Goal: Obtain resource: Download file/media

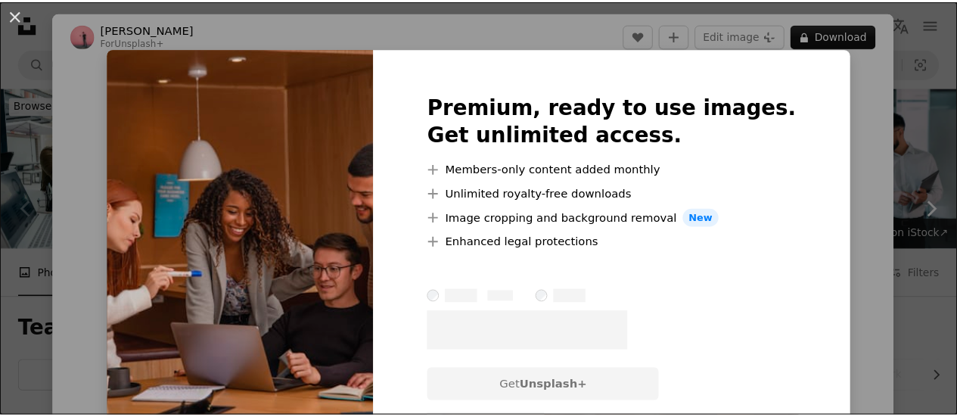
scroll to position [378, 0]
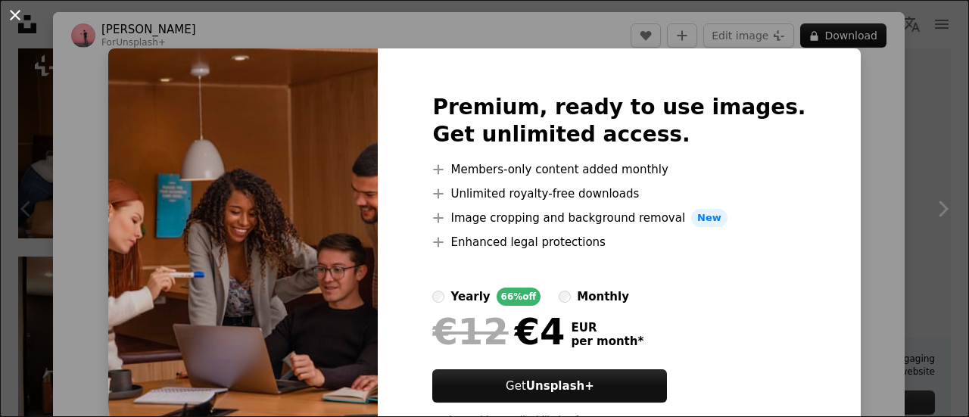
click at [17, 17] on button "An X shape" at bounding box center [15, 15] width 18 height 18
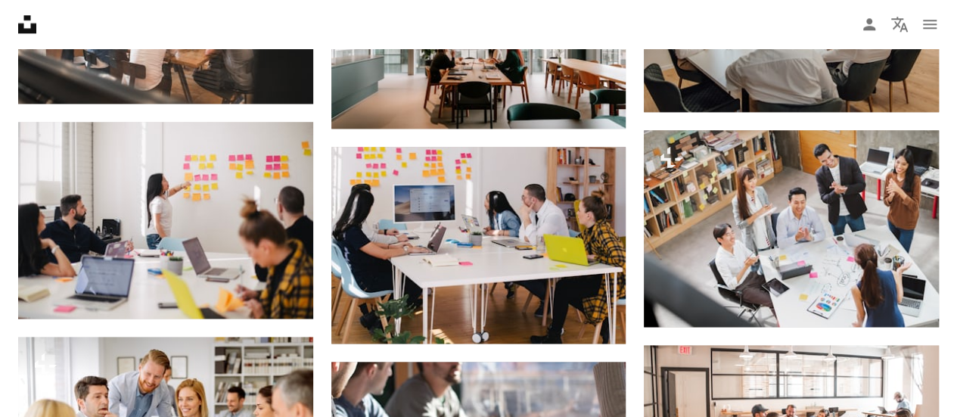
scroll to position [984, 0]
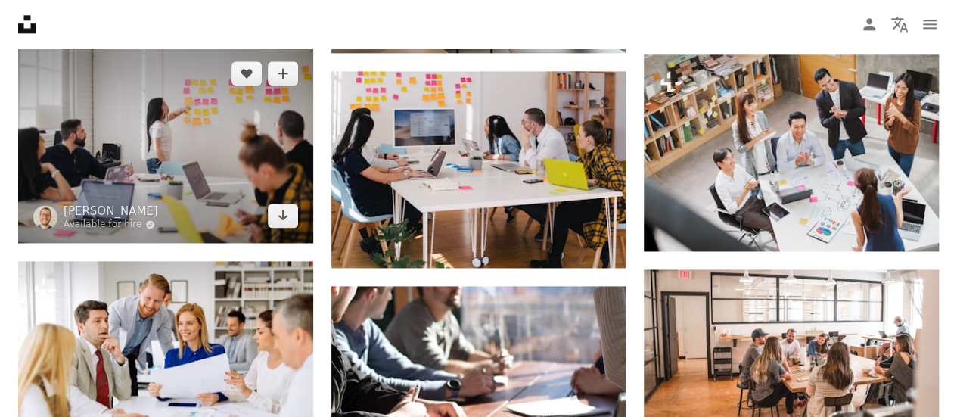
click at [186, 135] on img at bounding box center [165, 144] width 295 height 197
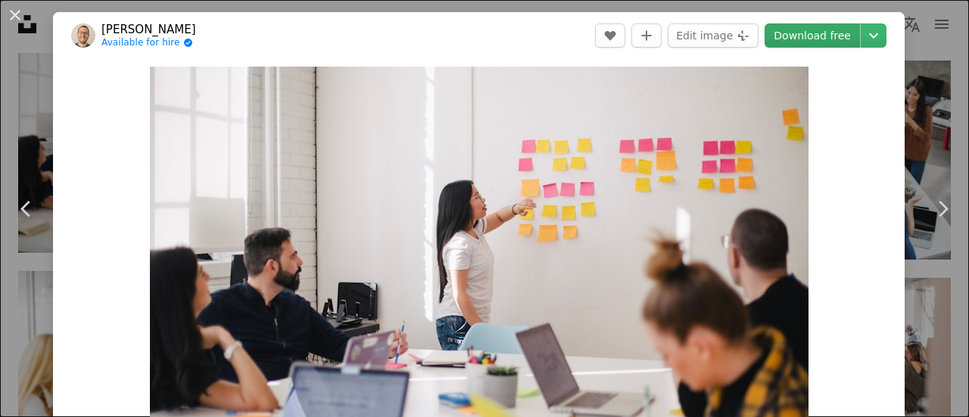
click at [807, 33] on link "Download free" at bounding box center [811, 35] width 95 height 24
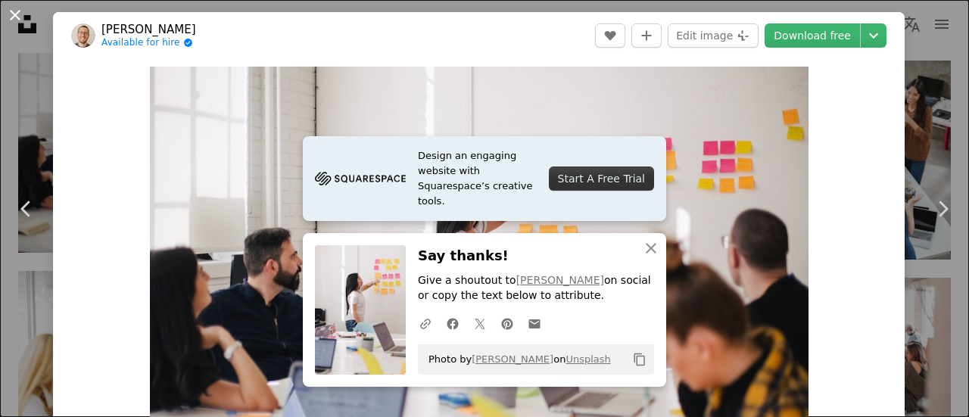
click at [18, 14] on button "An X shape" at bounding box center [15, 15] width 18 height 18
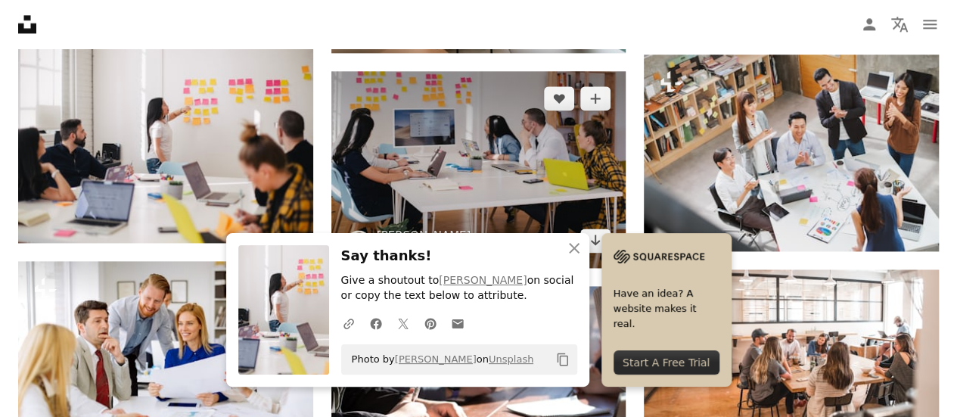
click at [485, 162] on img at bounding box center [478, 169] width 295 height 197
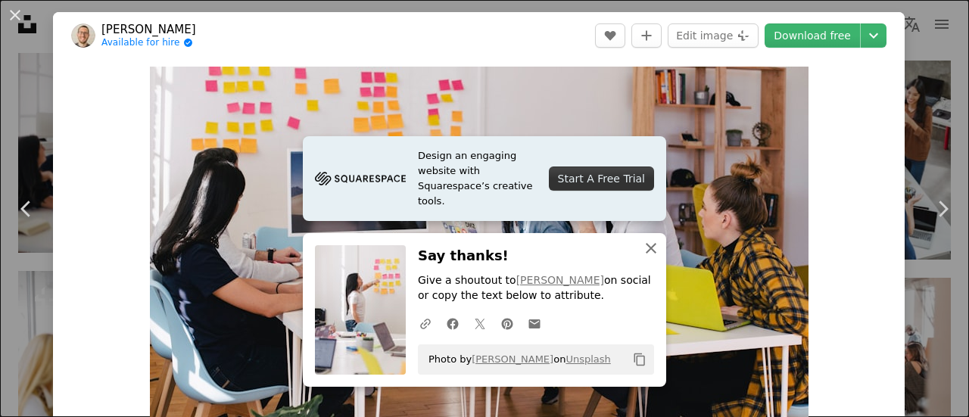
click at [648, 250] on icon "An X shape" at bounding box center [651, 248] width 18 height 18
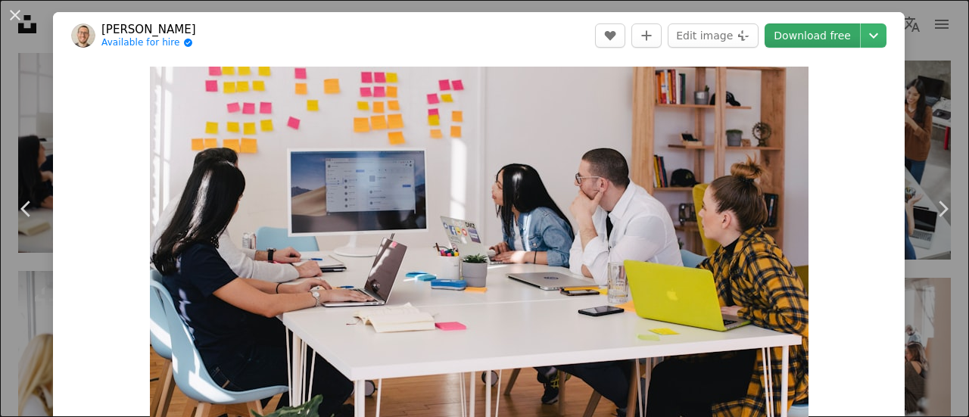
click at [802, 40] on link "Download free" at bounding box center [811, 35] width 95 height 24
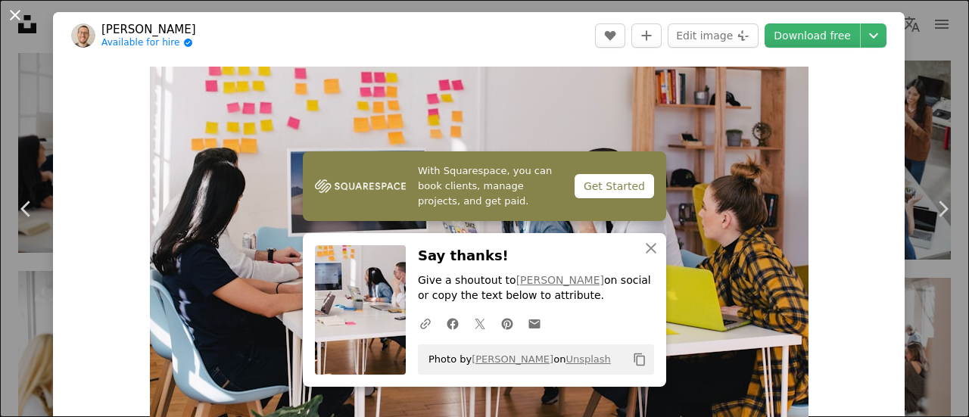
click at [14, 15] on button "An X shape" at bounding box center [15, 15] width 18 height 18
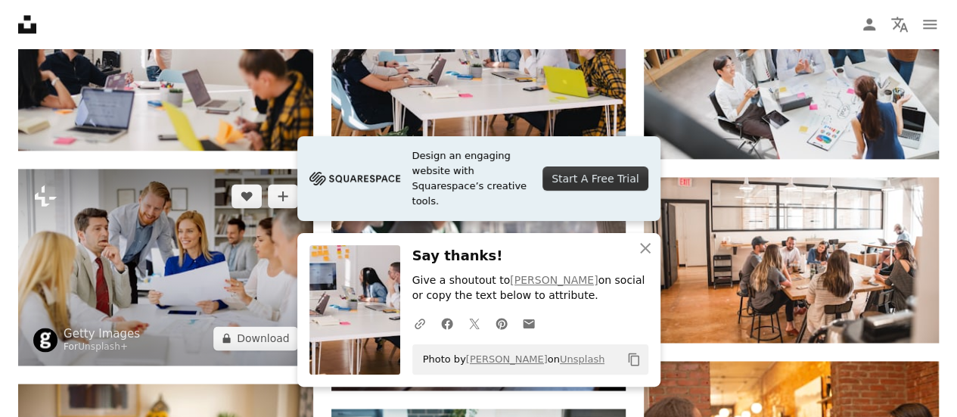
scroll to position [1135, 0]
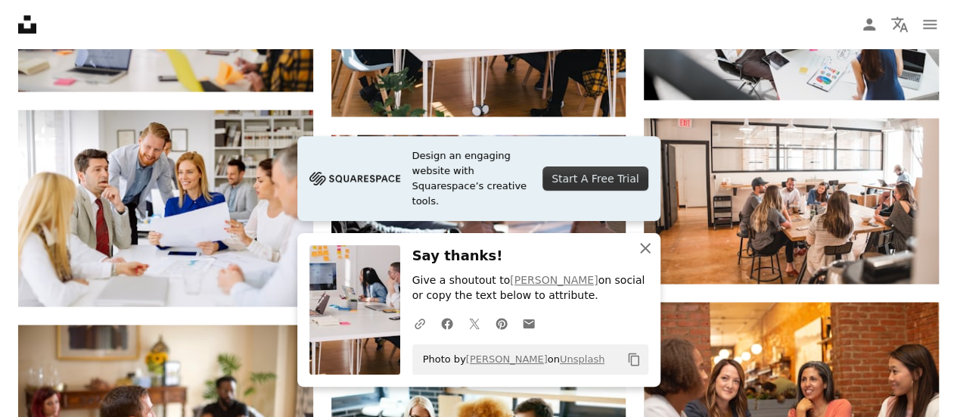
click at [647, 251] on icon "button" at bounding box center [645, 248] width 11 height 11
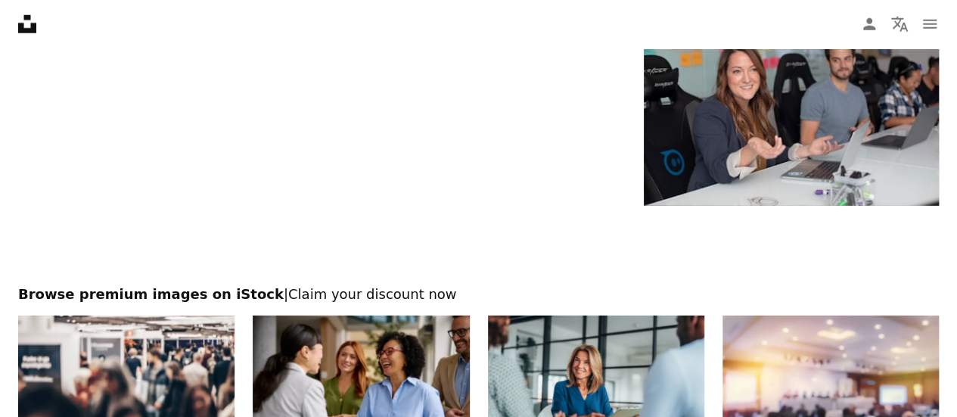
scroll to position [2270, 0]
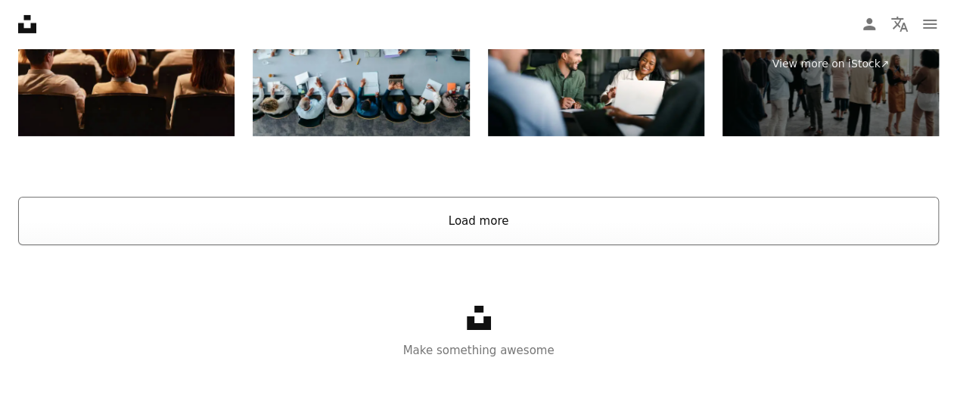
click at [501, 210] on button "Load more" at bounding box center [478, 221] width 921 height 48
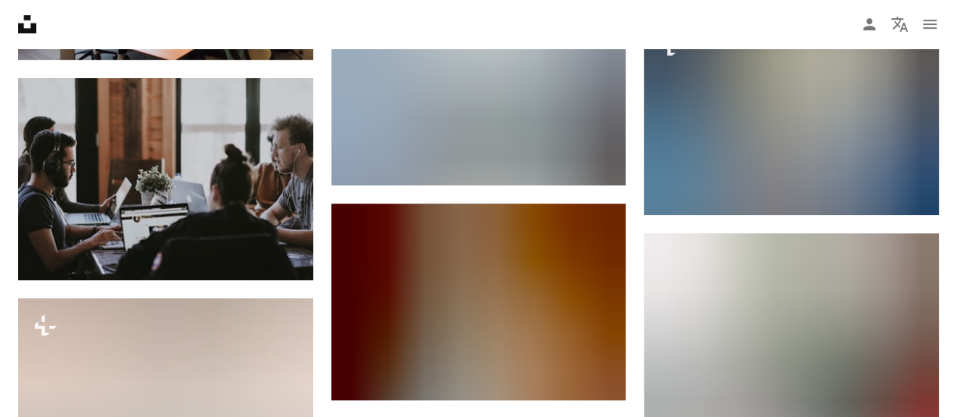
scroll to position [6222, 0]
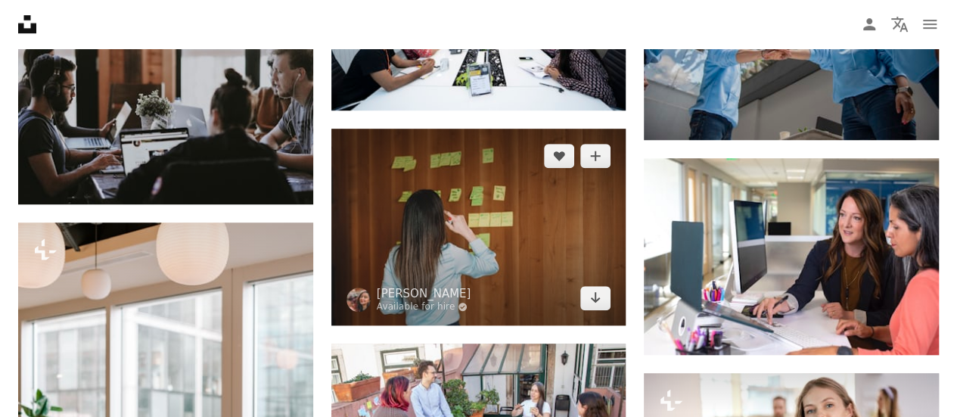
click at [490, 220] on img at bounding box center [478, 227] width 295 height 197
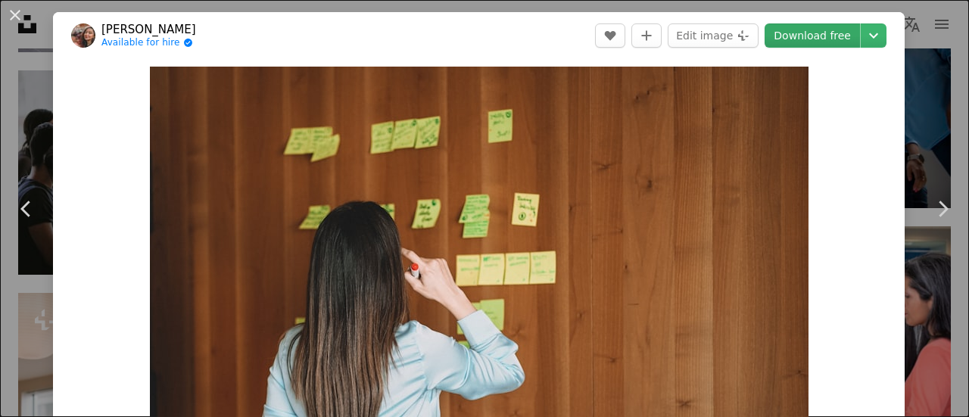
click at [807, 36] on link "Download free" at bounding box center [811, 35] width 95 height 24
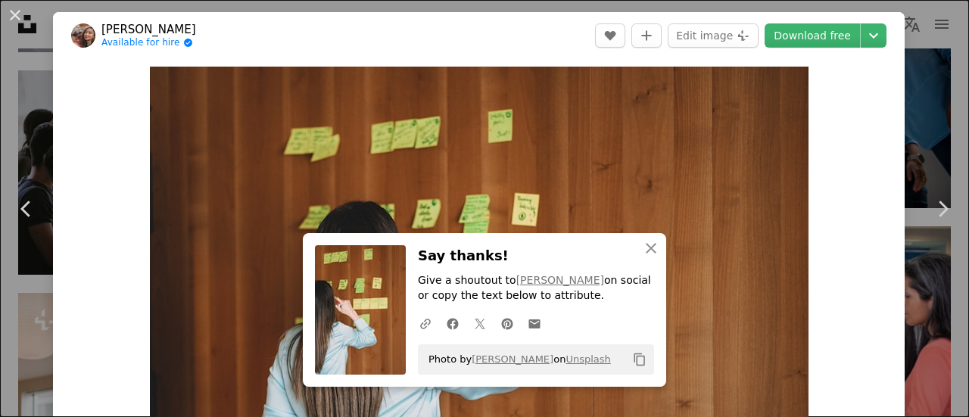
click at [536, 40] on header "[PERSON_NAME] Available for hire A checkmark inside of a circle A heart A plus …" at bounding box center [478, 35] width 851 height 47
click at [18, 14] on button "An X shape" at bounding box center [15, 15] width 18 height 18
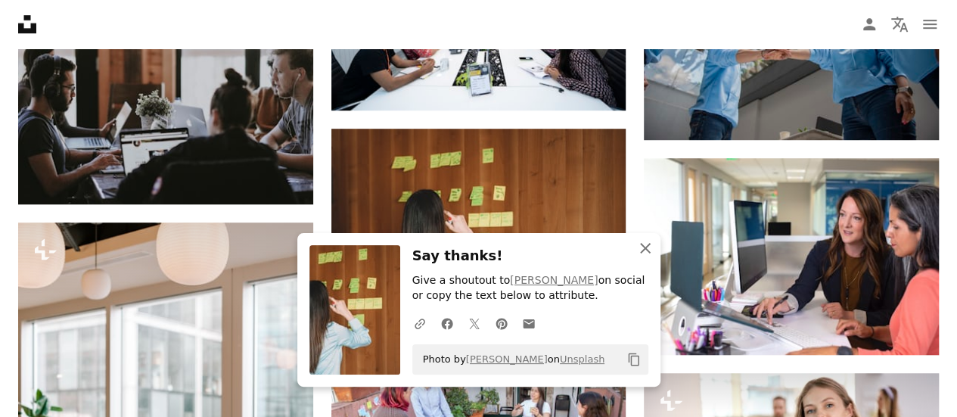
click at [648, 253] on icon "An X shape" at bounding box center [645, 248] width 18 height 18
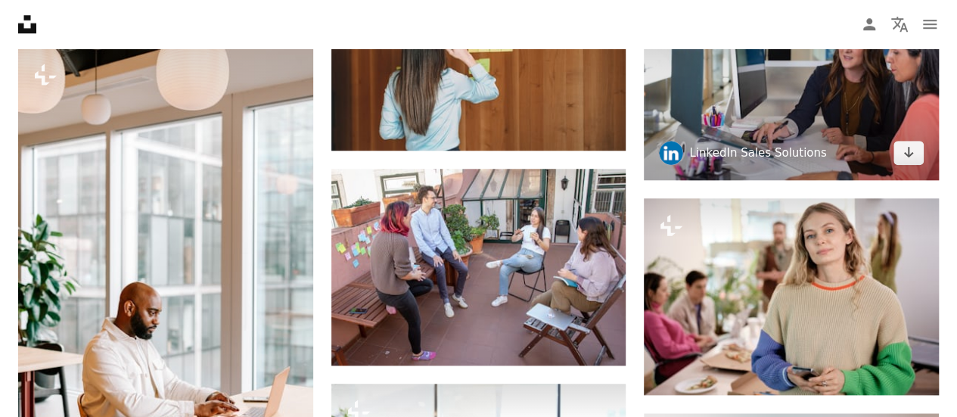
scroll to position [6373, 0]
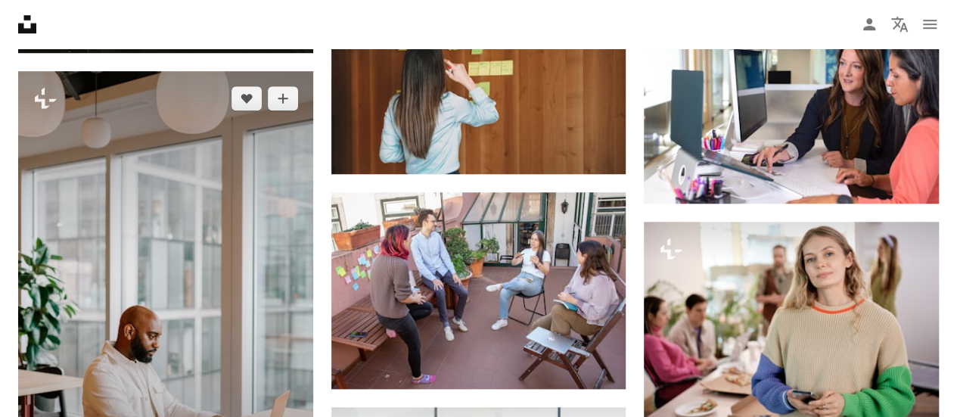
click at [185, 253] on img at bounding box center [165, 292] width 295 height 442
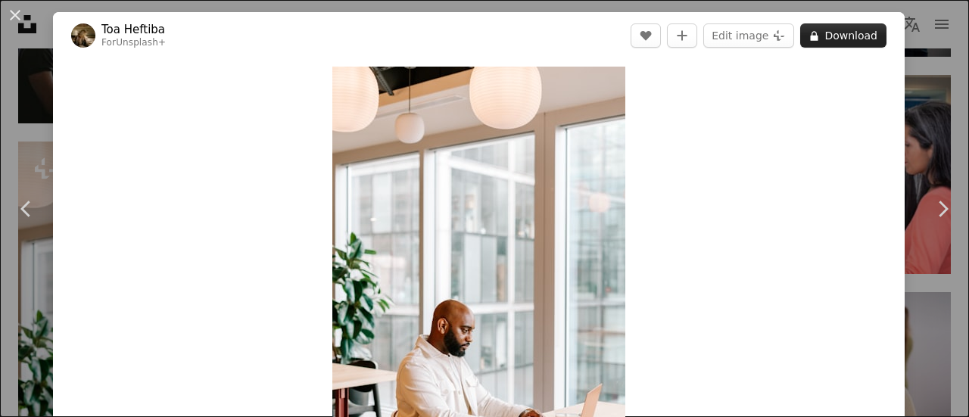
click at [848, 39] on button "A lock Download" at bounding box center [843, 35] width 86 height 24
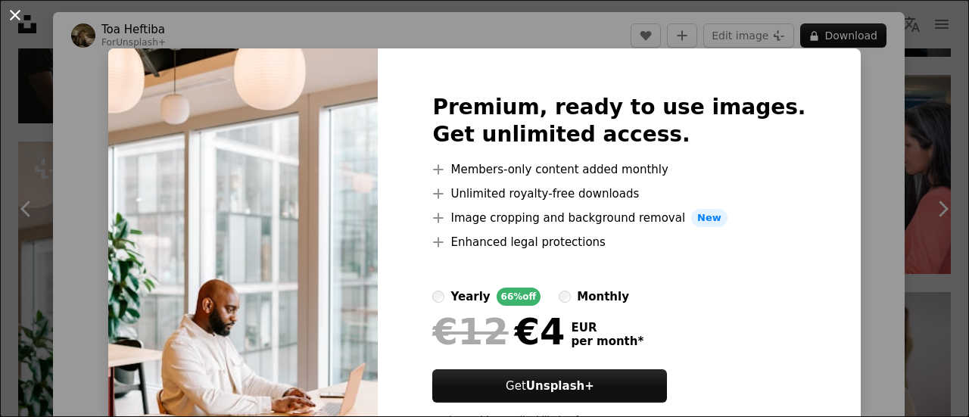
click at [12, 14] on button "An X shape" at bounding box center [15, 15] width 18 height 18
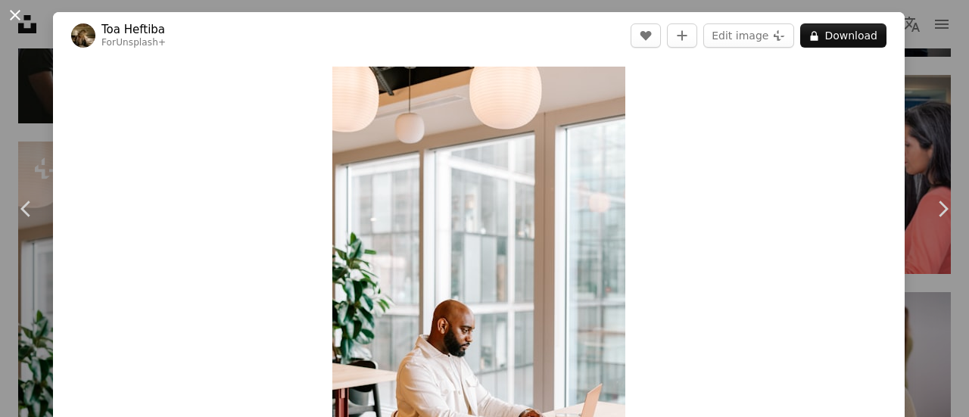
click at [20, 15] on button "An X shape" at bounding box center [15, 15] width 18 height 18
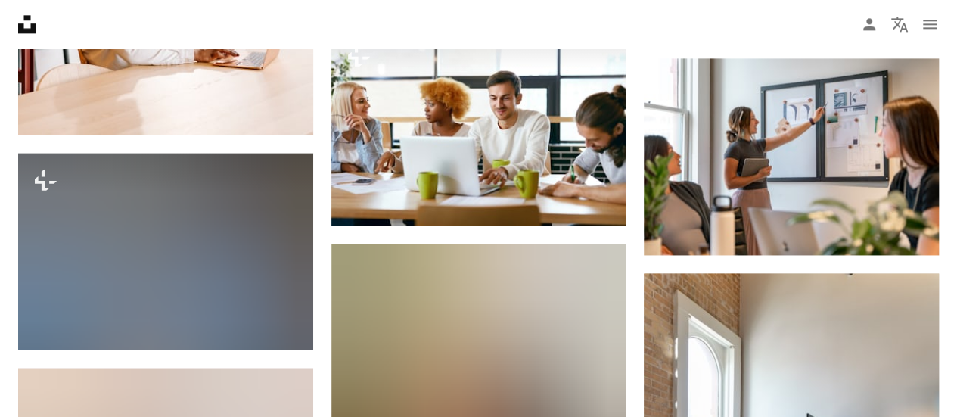
scroll to position [6903, 0]
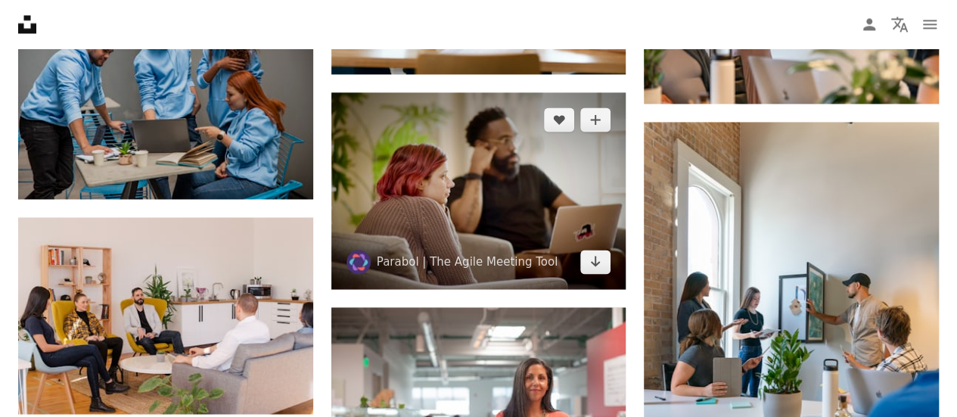
click at [453, 181] on img at bounding box center [478, 190] width 295 height 197
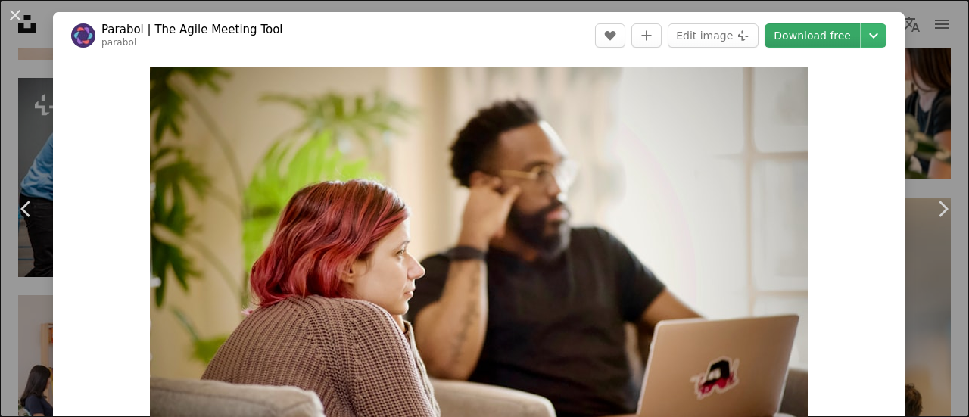
click at [799, 37] on link "Download free" at bounding box center [811, 35] width 95 height 24
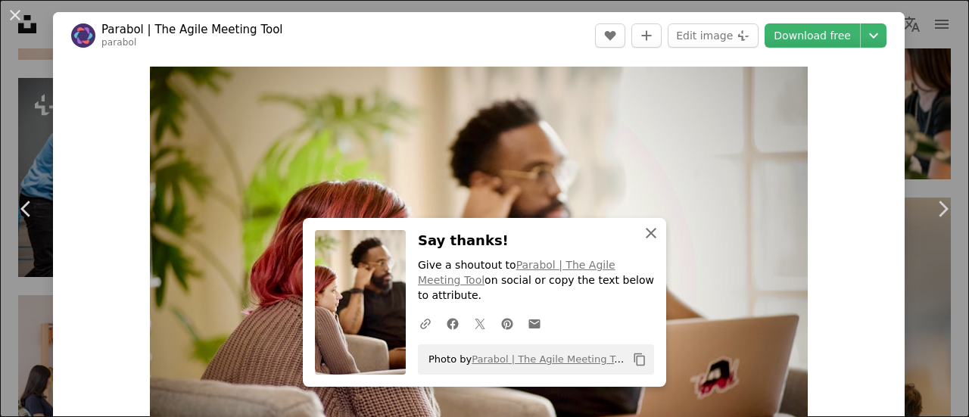
click at [645, 238] on icon "button" at bounding box center [650, 233] width 11 height 11
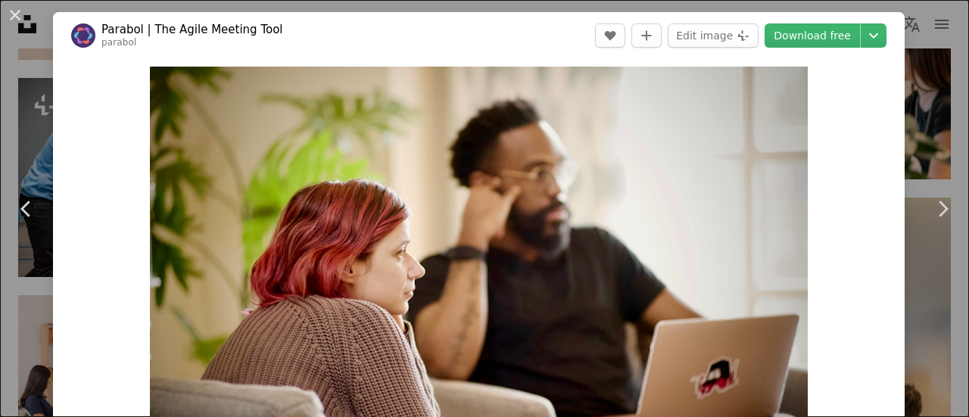
click at [12, 8] on button "An X shape" at bounding box center [15, 15] width 18 height 18
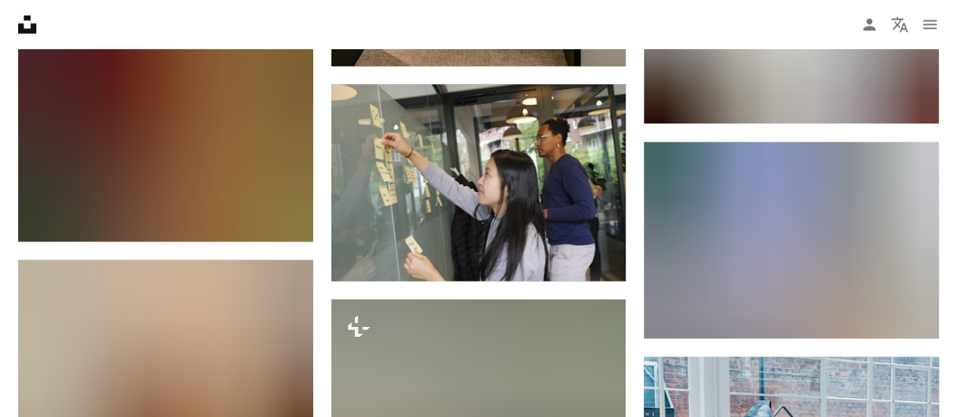
scroll to position [9929, 0]
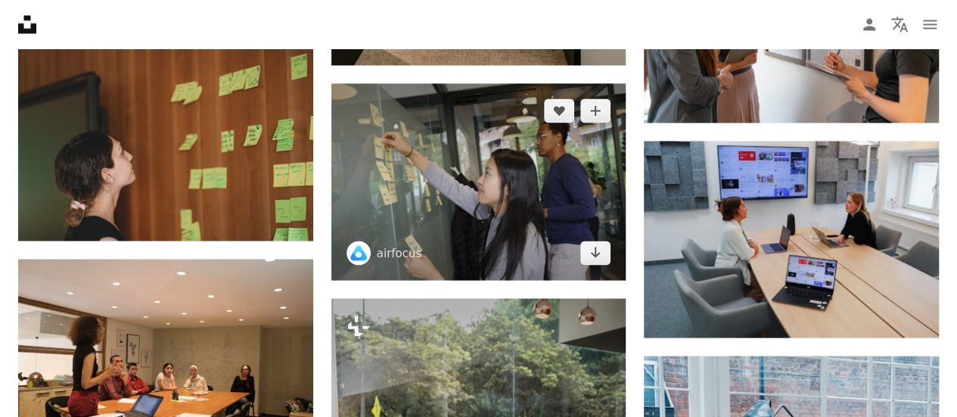
click at [493, 194] on img at bounding box center [478, 181] width 295 height 197
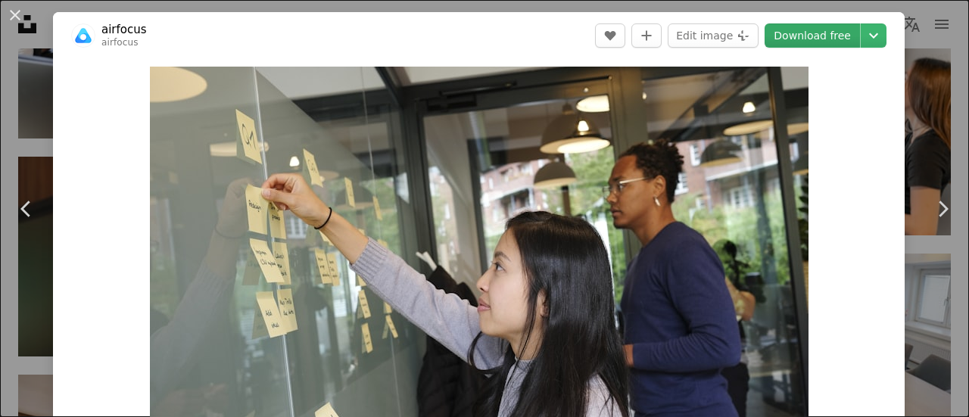
click at [792, 34] on link "Download free" at bounding box center [811, 35] width 95 height 24
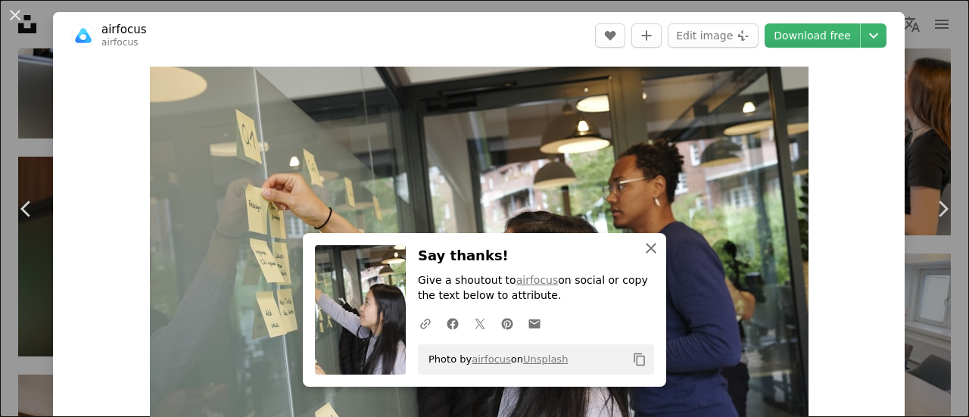
click at [648, 254] on icon "An X shape" at bounding box center [651, 248] width 18 height 18
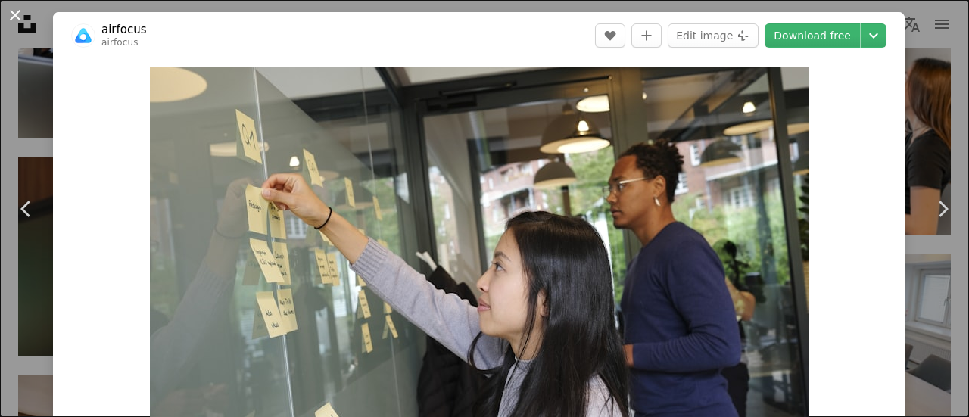
click at [17, 17] on button "An X shape" at bounding box center [15, 15] width 18 height 18
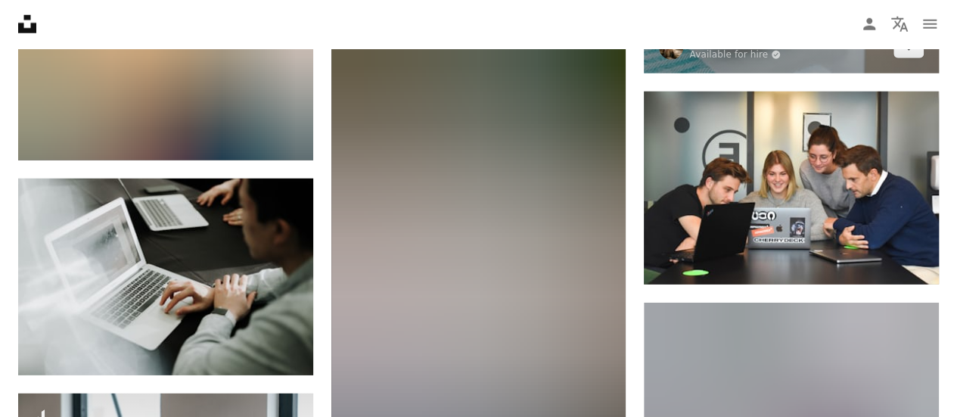
scroll to position [10686, 0]
